Goal: Check status: Check status

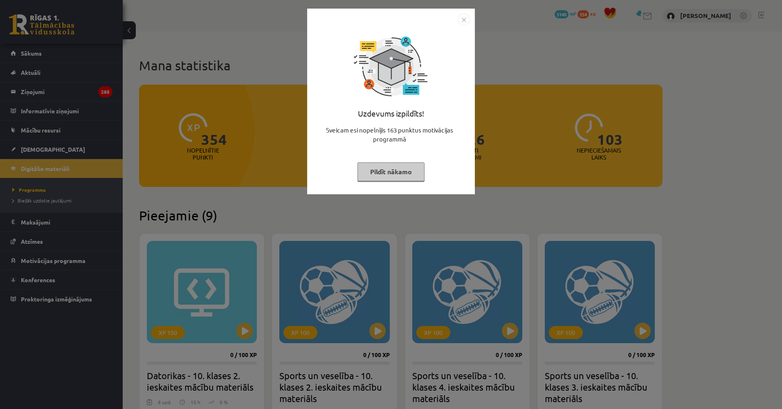
click at [65, 147] on div "Uzdevums izpildīts! Sveicam esi nopelnījis 163 punktus motivācijas programmā Pi…" at bounding box center [391, 204] width 782 height 409
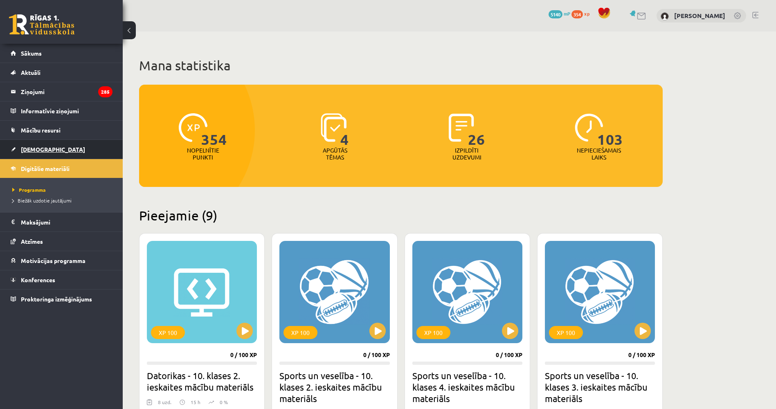
click at [59, 148] on link "[DEMOGRAPHIC_DATA]" at bounding box center [62, 149] width 102 height 19
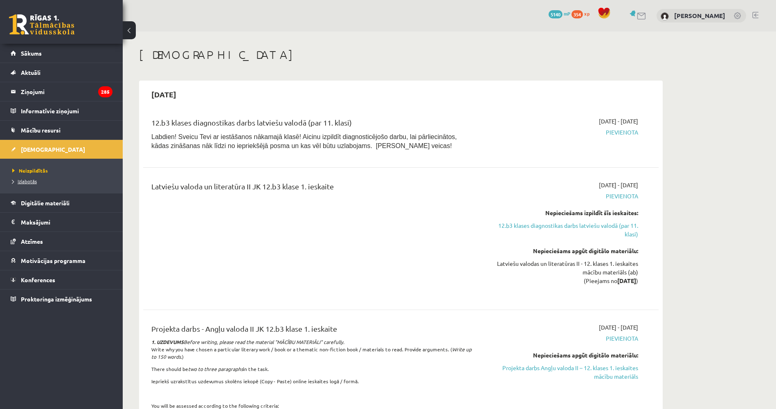
click at [37, 181] on link "Izlabotās" at bounding box center [63, 181] width 102 height 7
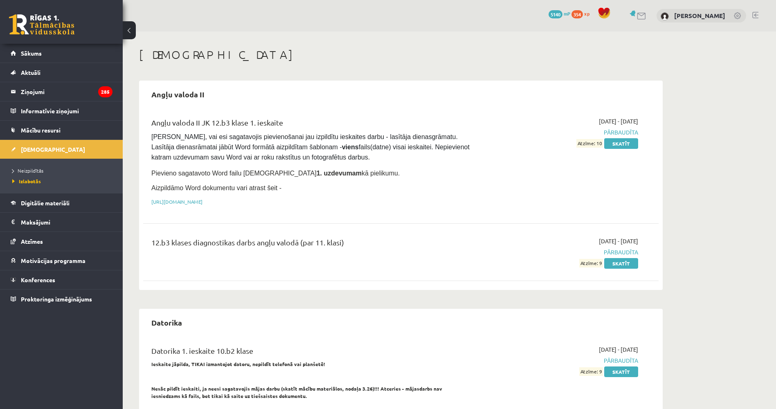
scroll to position [3979, 0]
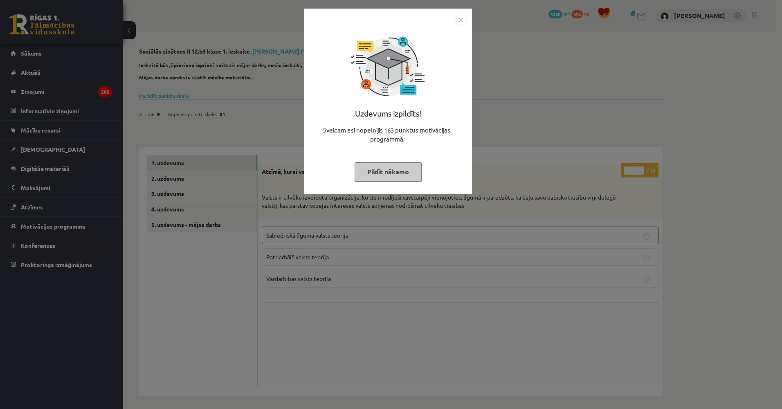
click at [451, 231] on div "Uzdevums izpildīts! Sveicam esi nopelnījis 163 punktus motivācijas programmā Pi…" at bounding box center [391, 204] width 782 height 409
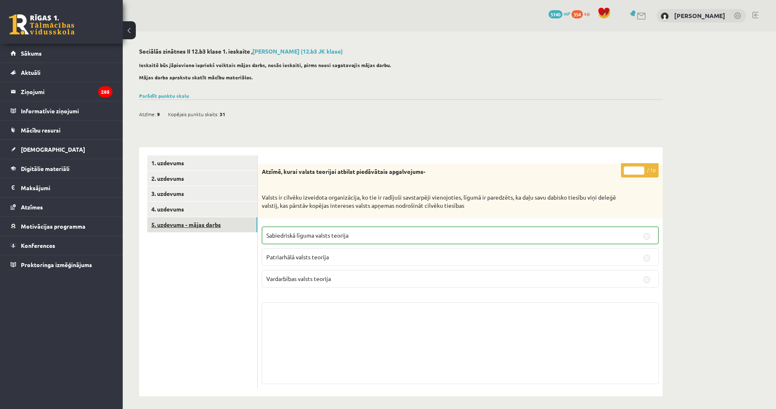
click at [225, 231] on link "5. uzdevums - mājas darbs" at bounding box center [202, 224] width 110 height 15
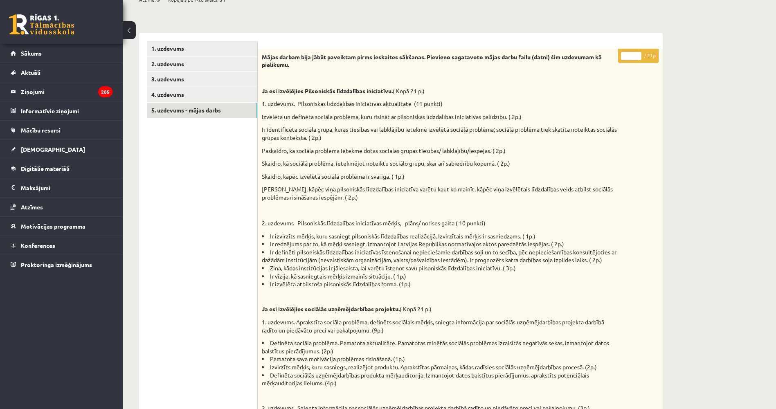
drag, startPoint x: 231, startPoint y: 284, endPoint x: 231, endPoint y: 311, distance: 26.6
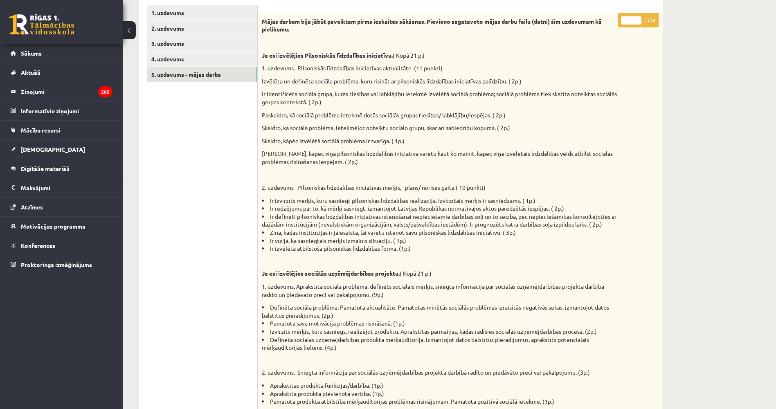
drag, startPoint x: 219, startPoint y: 245, endPoint x: 215, endPoint y: 236, distance: 9.7
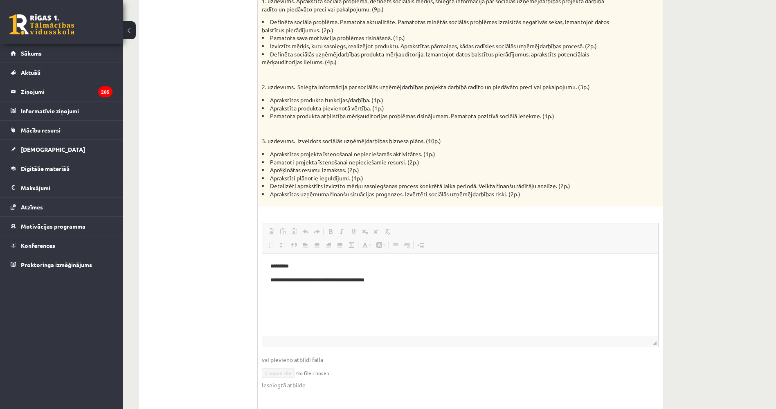
drag, startPoint x: 215, startPoint y: 236, endPoint x: 216, endPoint y: 297, distance: 60.1
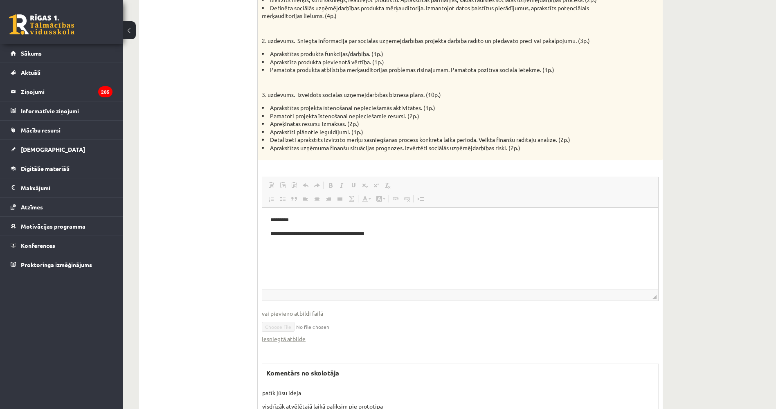
scroll to position [539, 0]
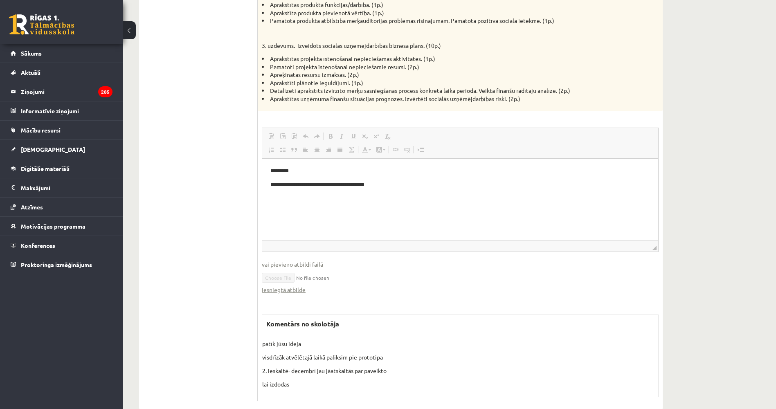
drag, startPoint x: 211, startPoint y: 292, endPoint x: 211, endPoint y: 311, distance: 18.4
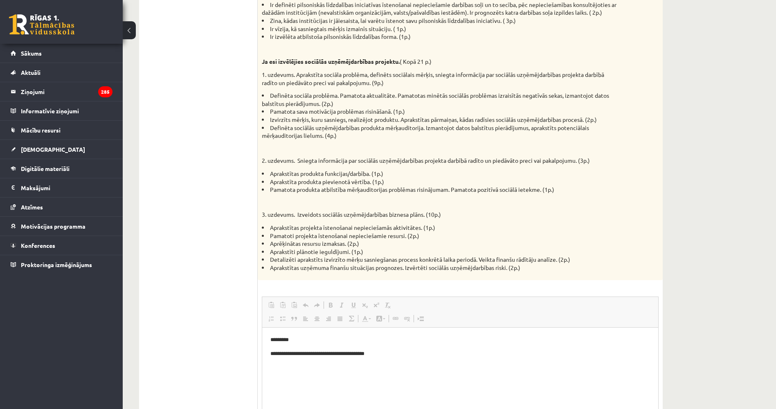
drag, startPoint x: 222, startPoint y: 231, endPoint x: 209, endPoint y: 176, distance: 57.1
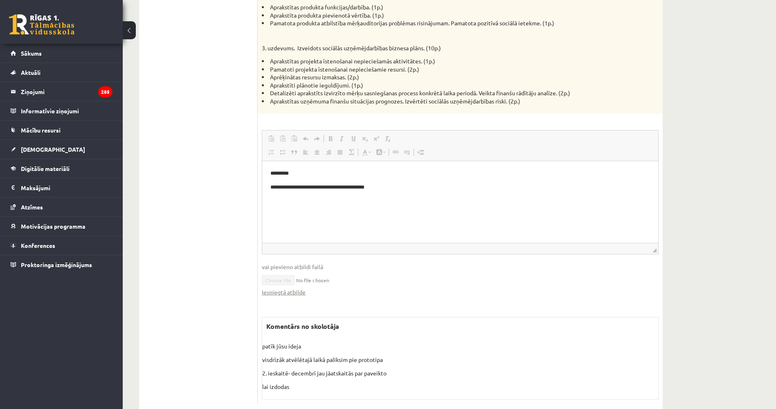
scroll to position [548, 0]
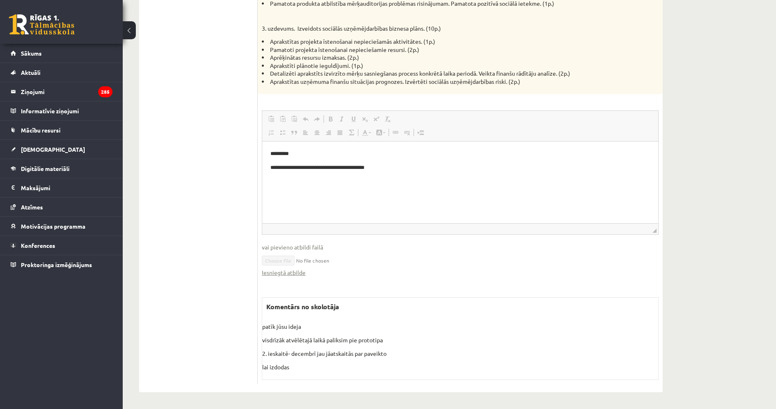
drag, startPoint x: 211, startPoint y: 206, endPoint x: 211, endPoint y: 223, distance: 16.4
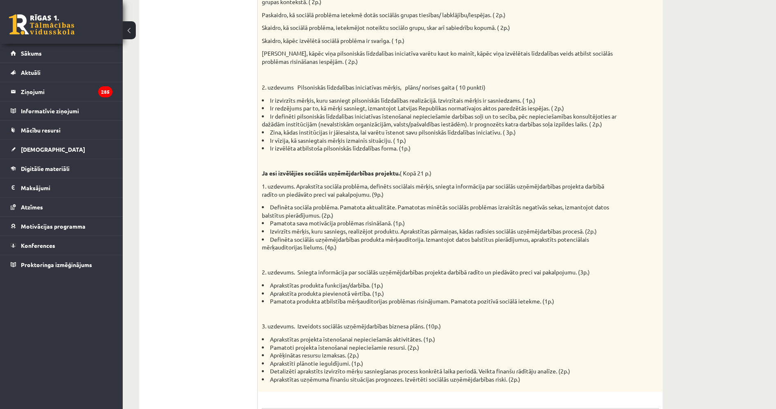
scroll to position [0, 0]
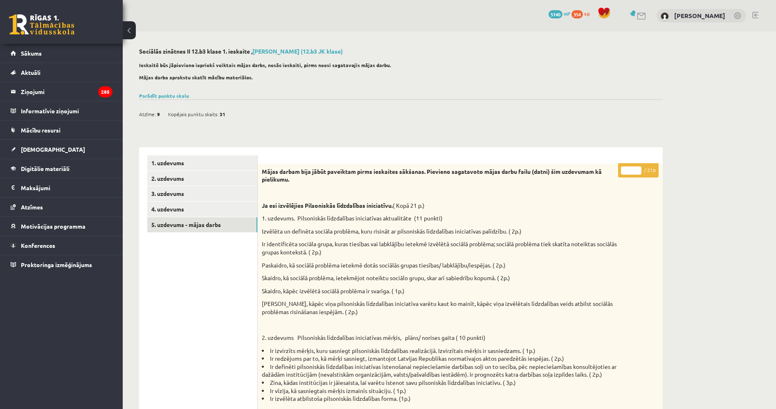
drag, startPoint x: 208, startPoint y: 209, endPoint x: 180, endPoint y: 127, distance: 86.8
click at [52, 4] on div "0 Dāvanas 5140 mP 354 xp" at bounding box center [61, 22] width 123 height 44
click at [54, 14] on div "0 Dāvanas 5140 mP 354 xp" at bounding box center [61, 22] width 123 height 44
click at [59, 24] on link at bounding box center [41, 24] width 65 height 20
